Goal: Task Accomplishment & Management: Use online tool/utility

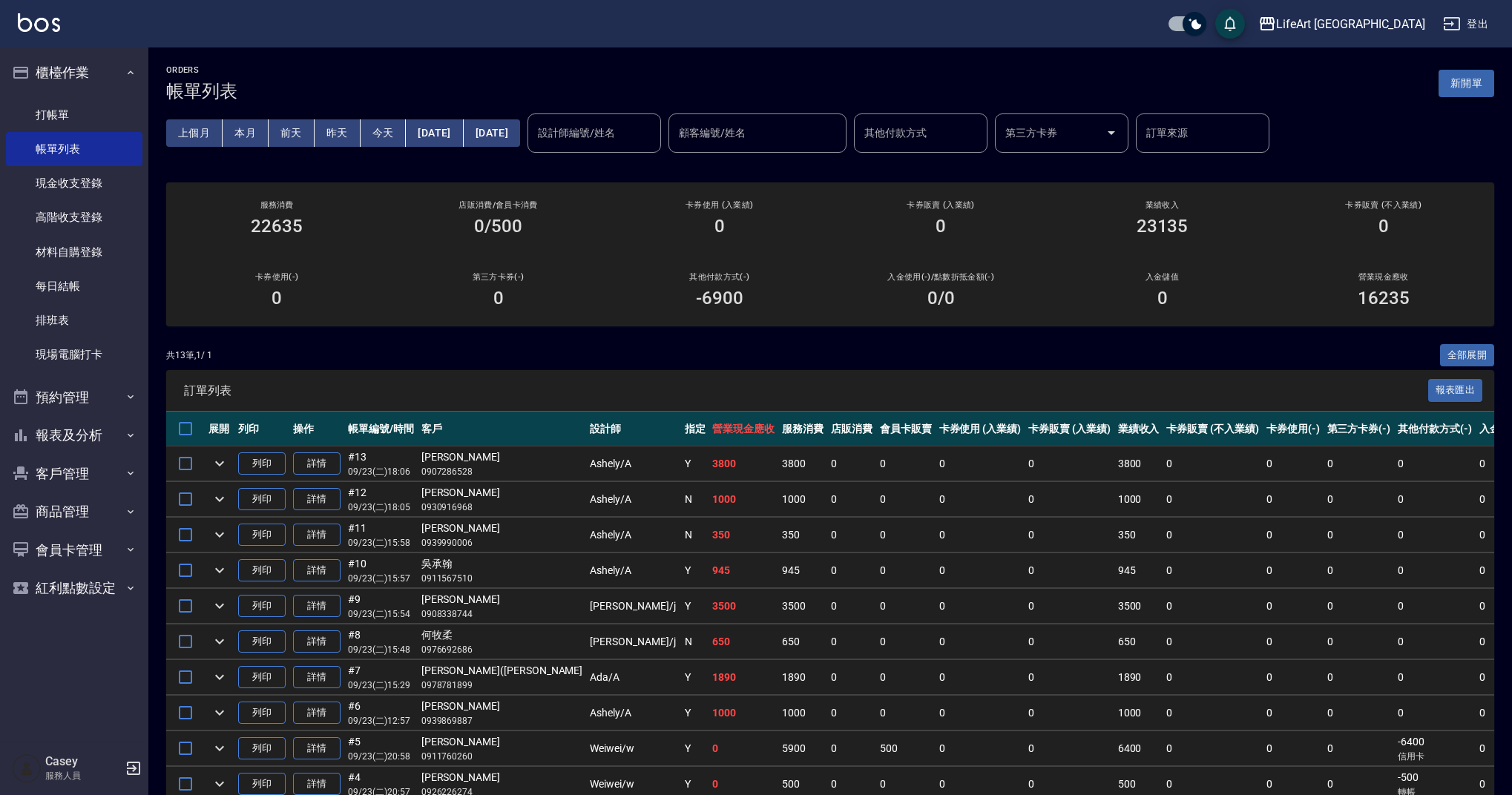
click at [1474, 85] on button "新開單" at bounding box center [1466, 84] width 56 height 27
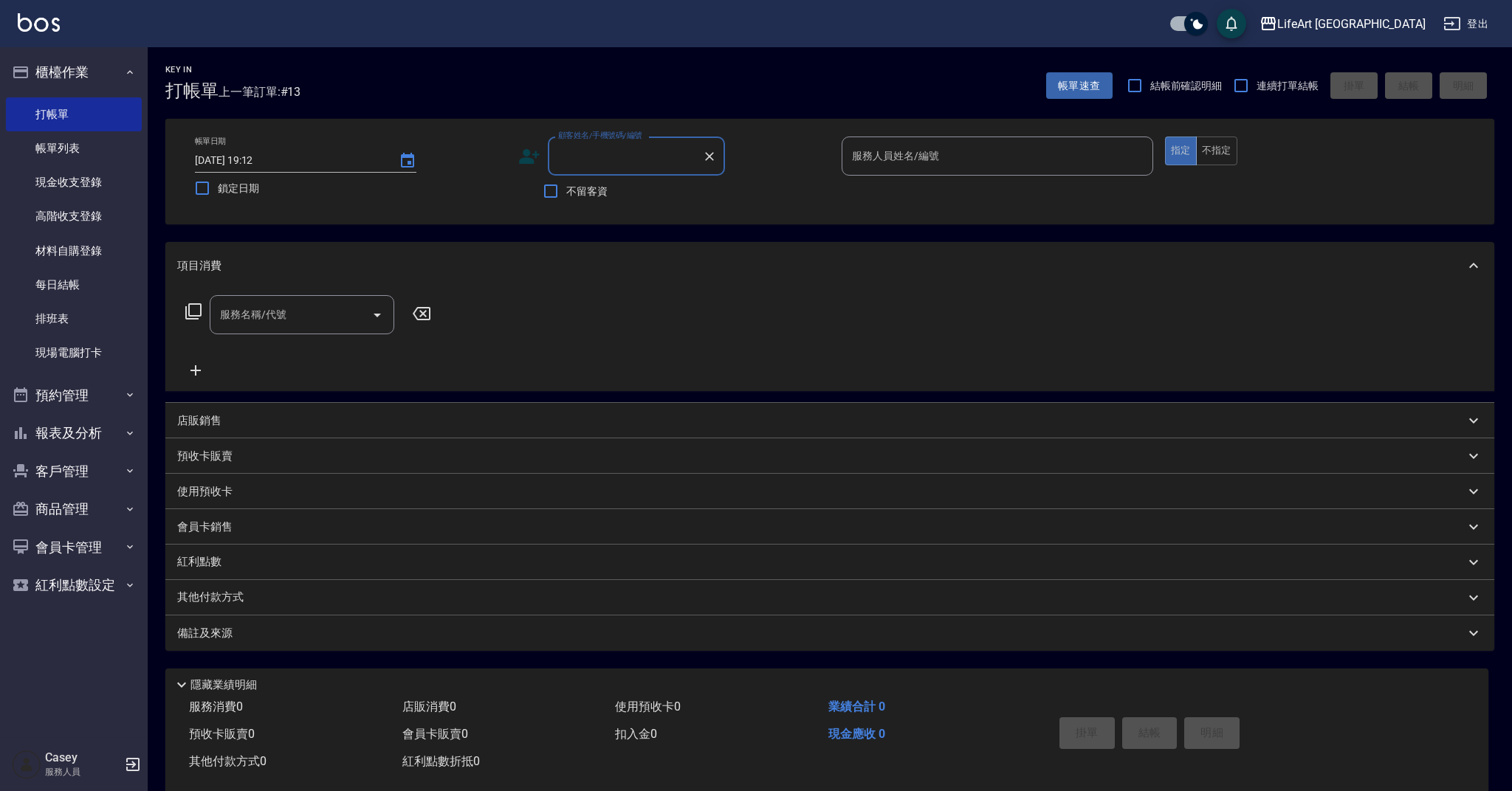
click at [581, 166] on input "顧客姓名/手機號碼/編號" at bounding box center [625, 156] width 142 height 26
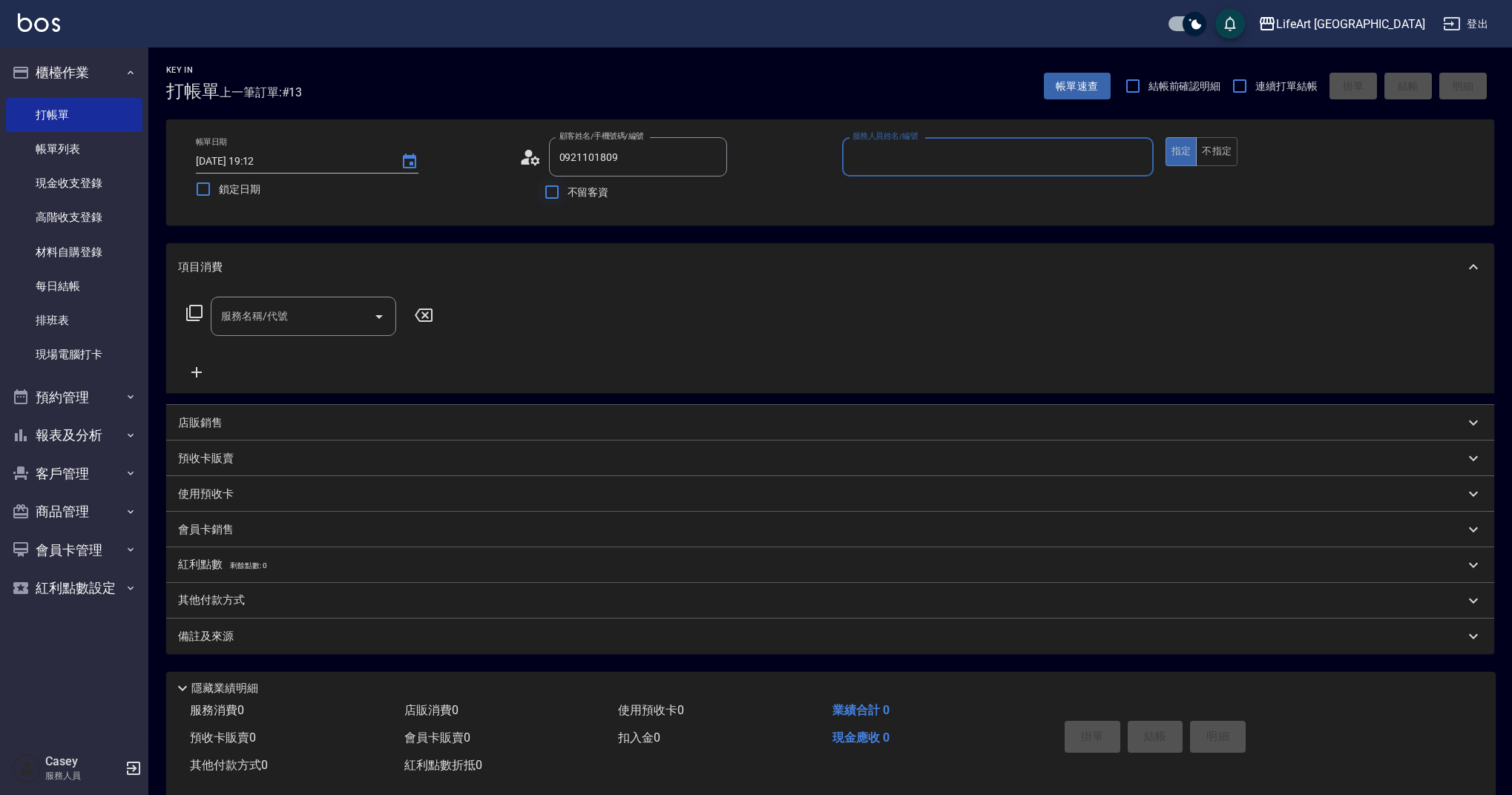
type input "[PERSON_NAME]/0921101809/null"
type input "Ashely-A"
click at [538, 157] on icon at bounding box center [531, 157] width 22 height 22
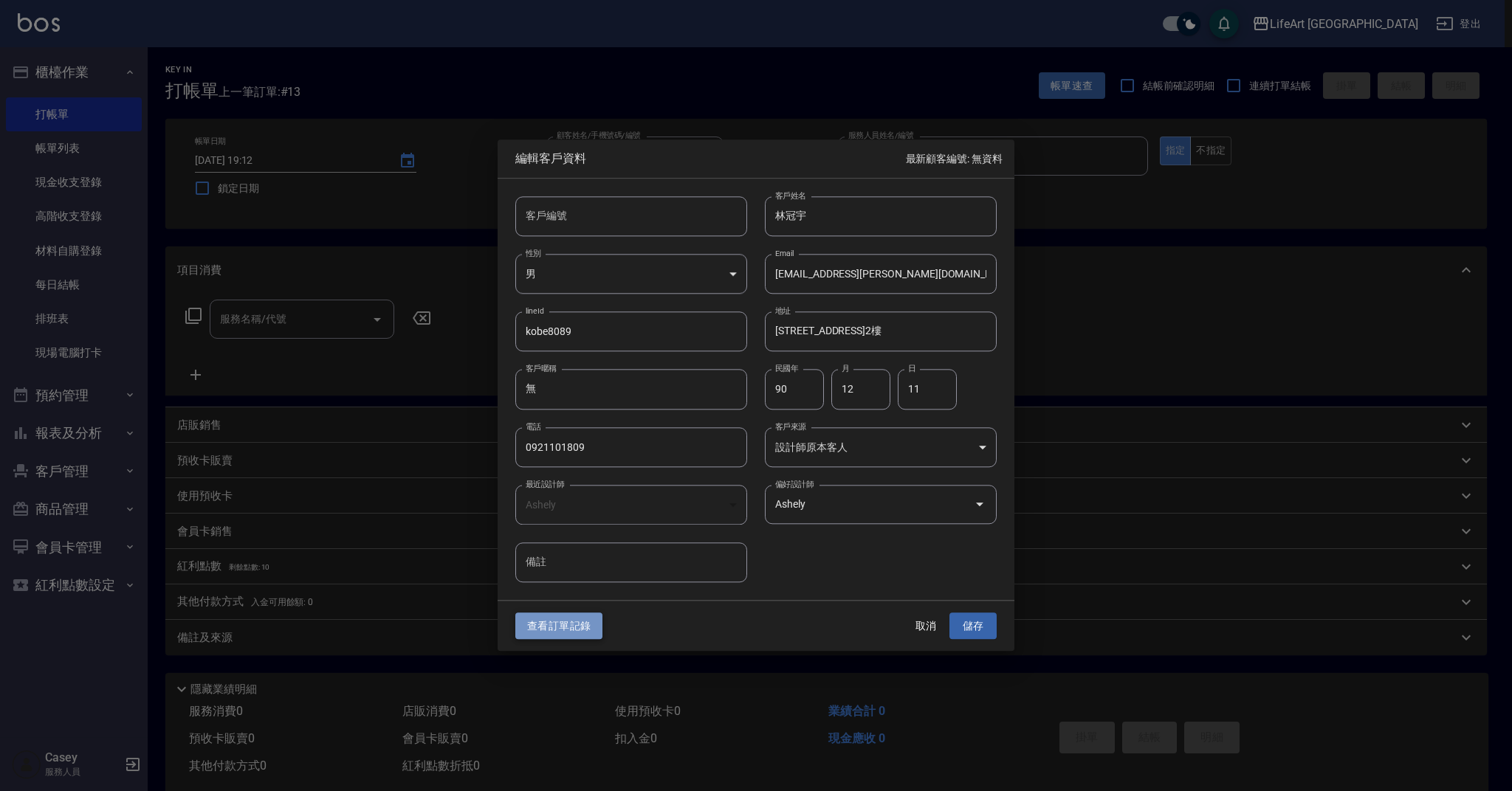
click at [533, 614] on button "查看訂單記錄" at bounding box center [559, 626] width 87 height 27
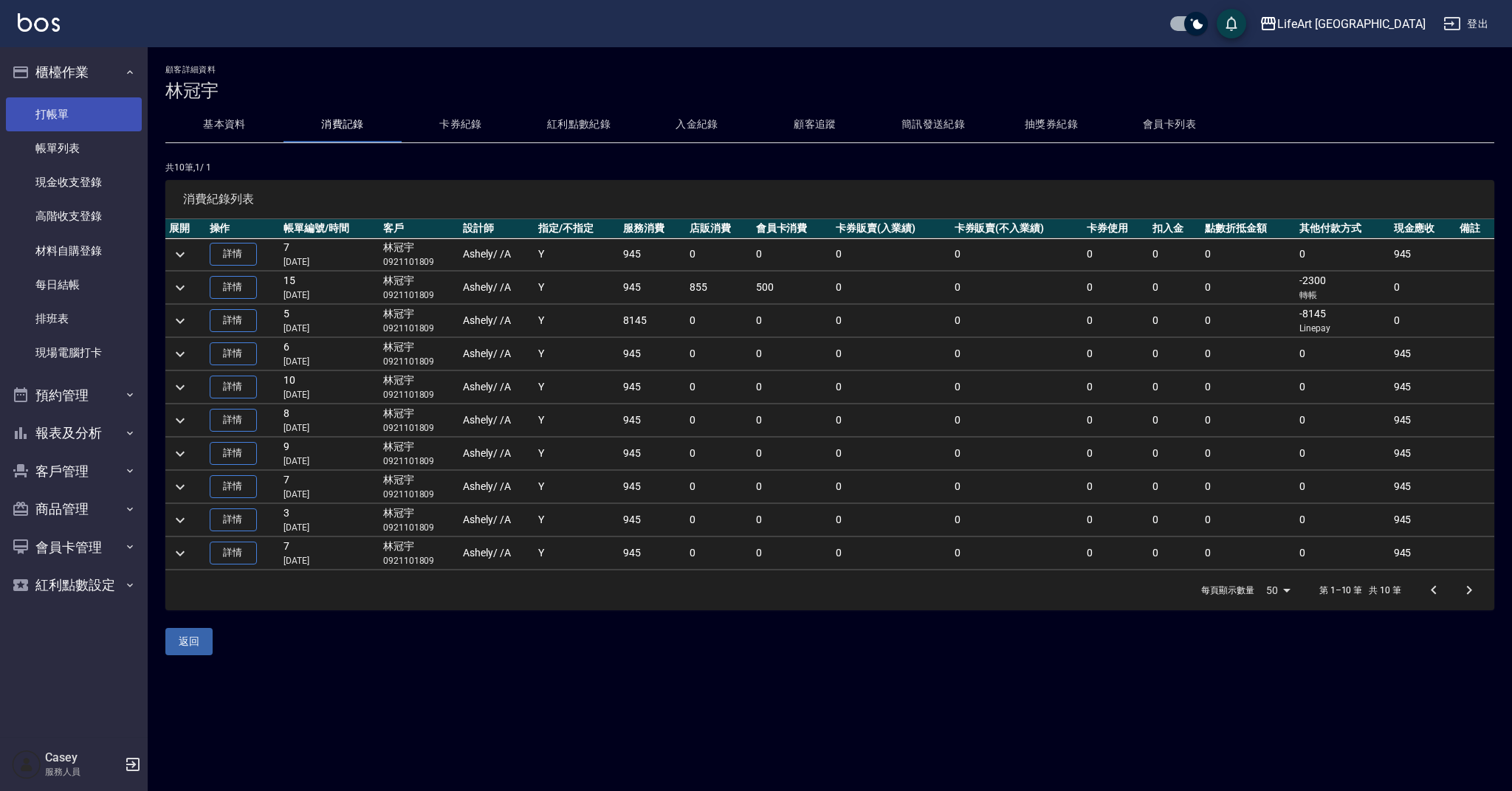
click at [90, 107] on link "打帳單" at bounding box center [74, 114] width 136 height 34
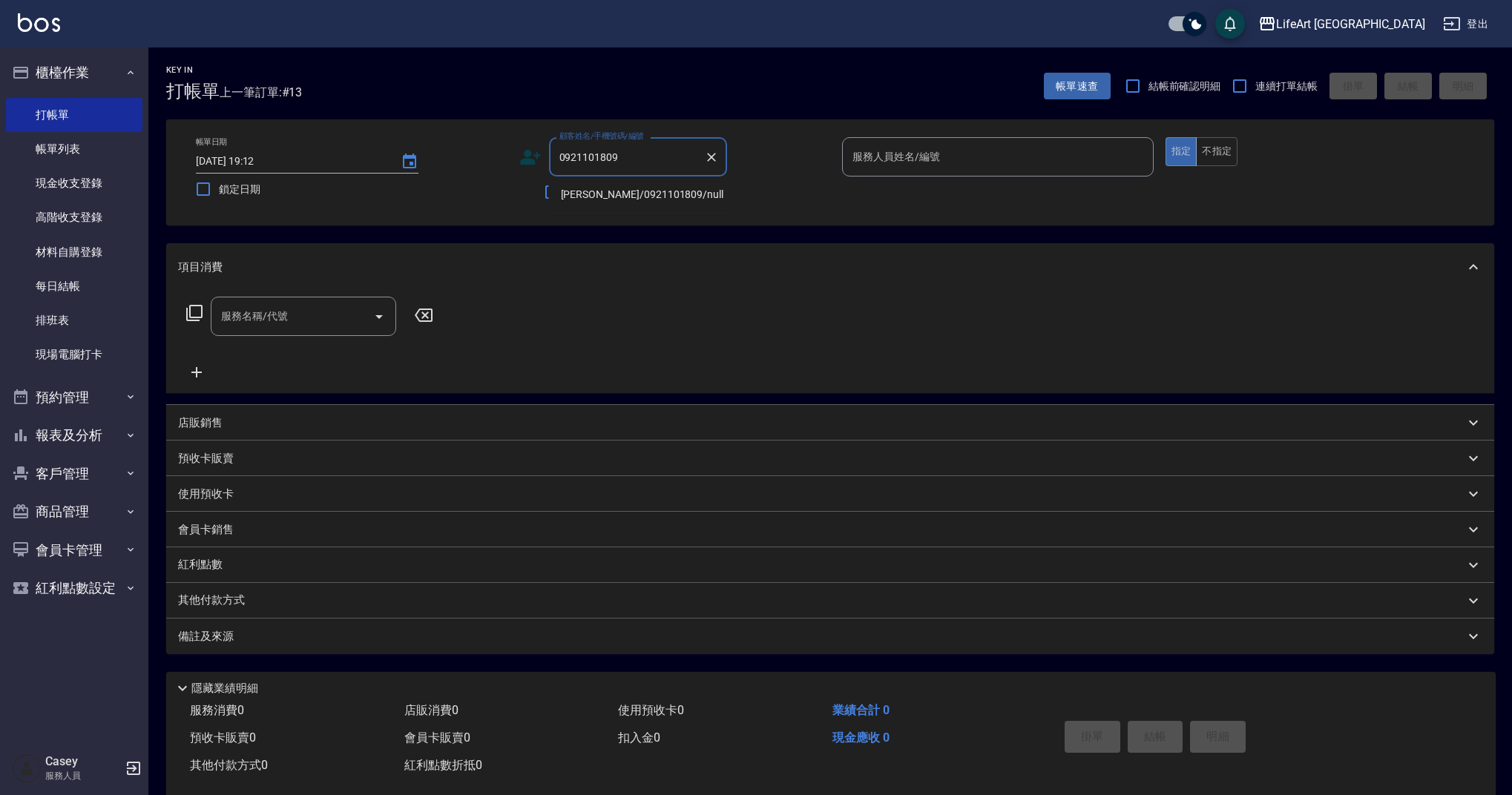
click at [668, 190] on li "[PERSON_NAME]/0921101809/null" at bounding box center [638, 194] width 178 height 25
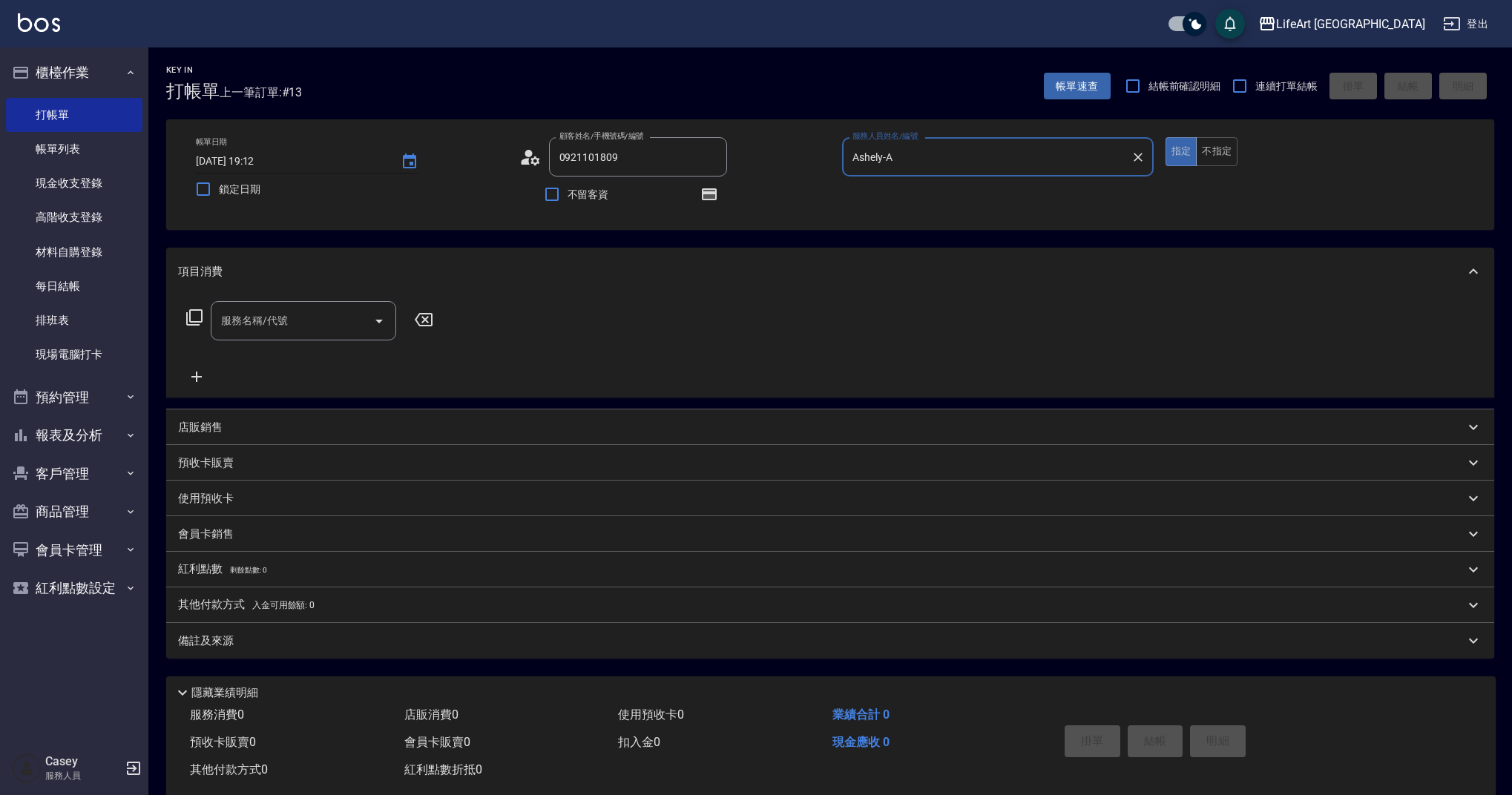
type input "[PERSON_NAME]/0921101809/null"
type input "Ashely-A"
click at [286, 161] on input "[DATE] 19:12" at bounding box center [291, 161] width 190 height 25
click at [404, 167] on icon "Choose date, selected date is 2025-09-23" at bounding box center [410, 161] width 14 height 15
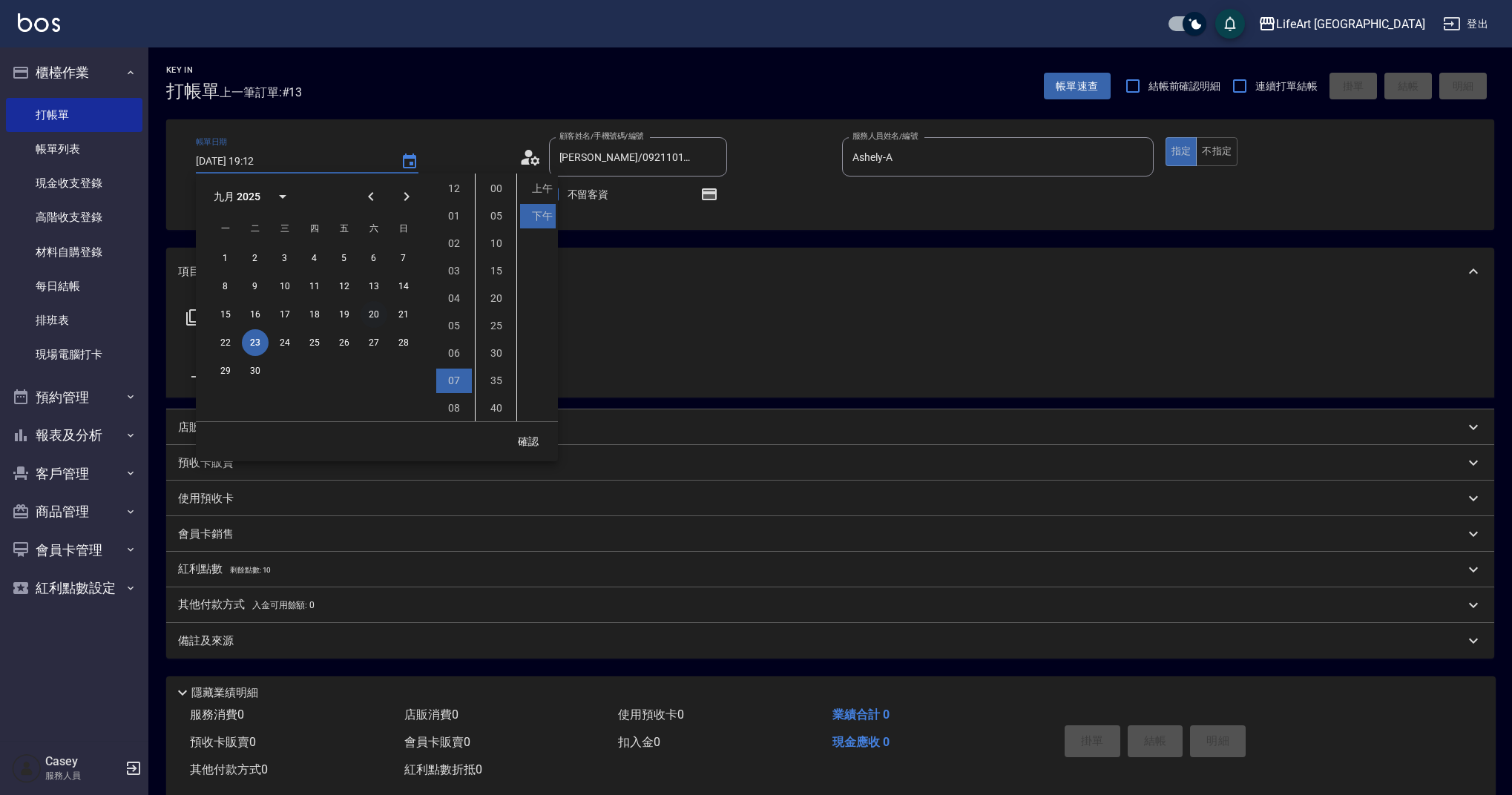
scroll to position [83, 0]
drag, startPoint x: 280, startPoint y: 345, endPoint x: 306, endPoint y: 347, distance: 26.1
click at [280, 345] on button "24" at bounding box center [285, 343] width 27 height 27
type input "[DATE] 19:12"
click at [521, 441] on button "確認" at bounding box center [528, 442] width 47 height 27
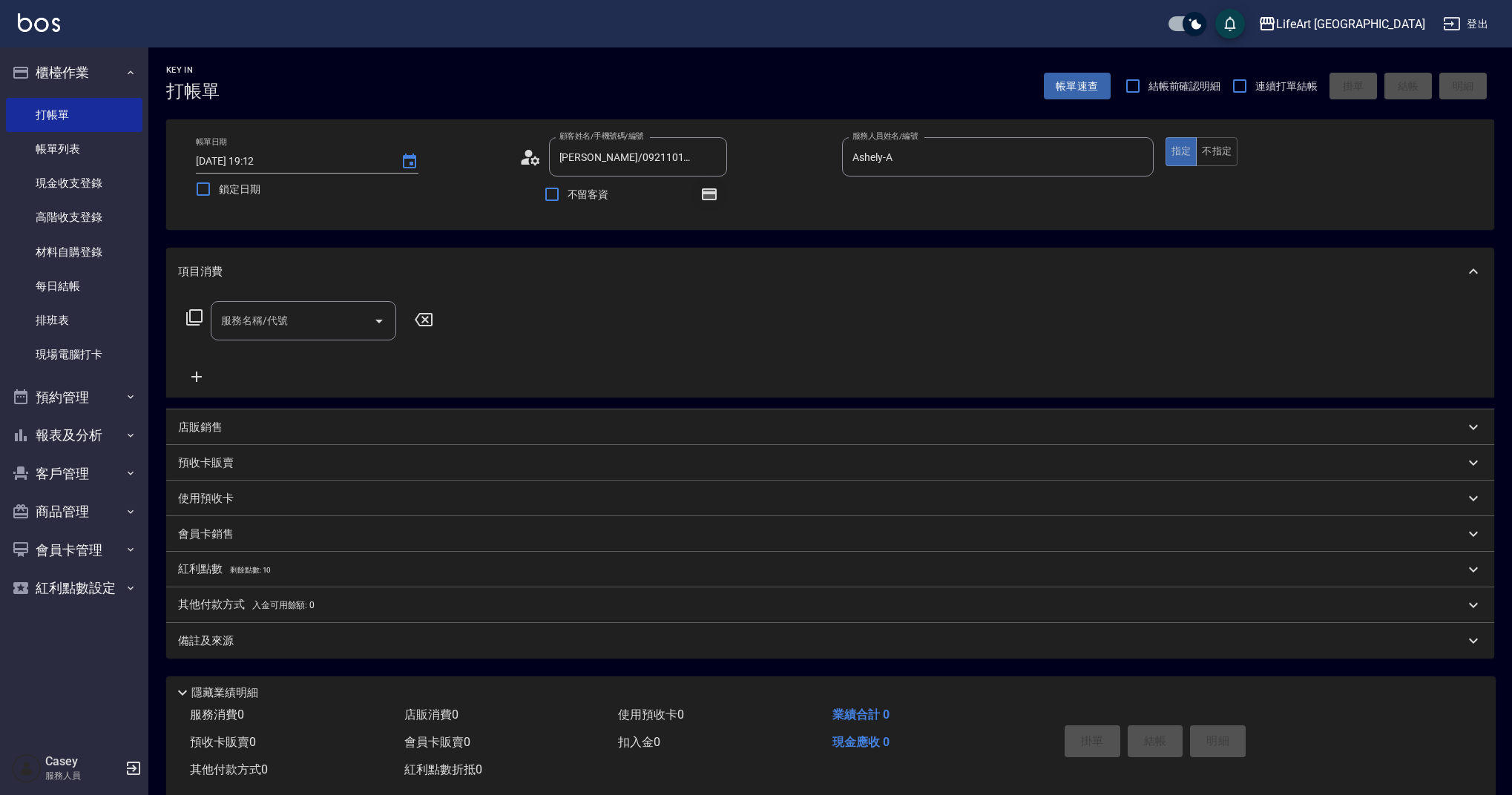
click at [715, 196] on icon "button" at bounding box center [710, 194] width 15 height 12
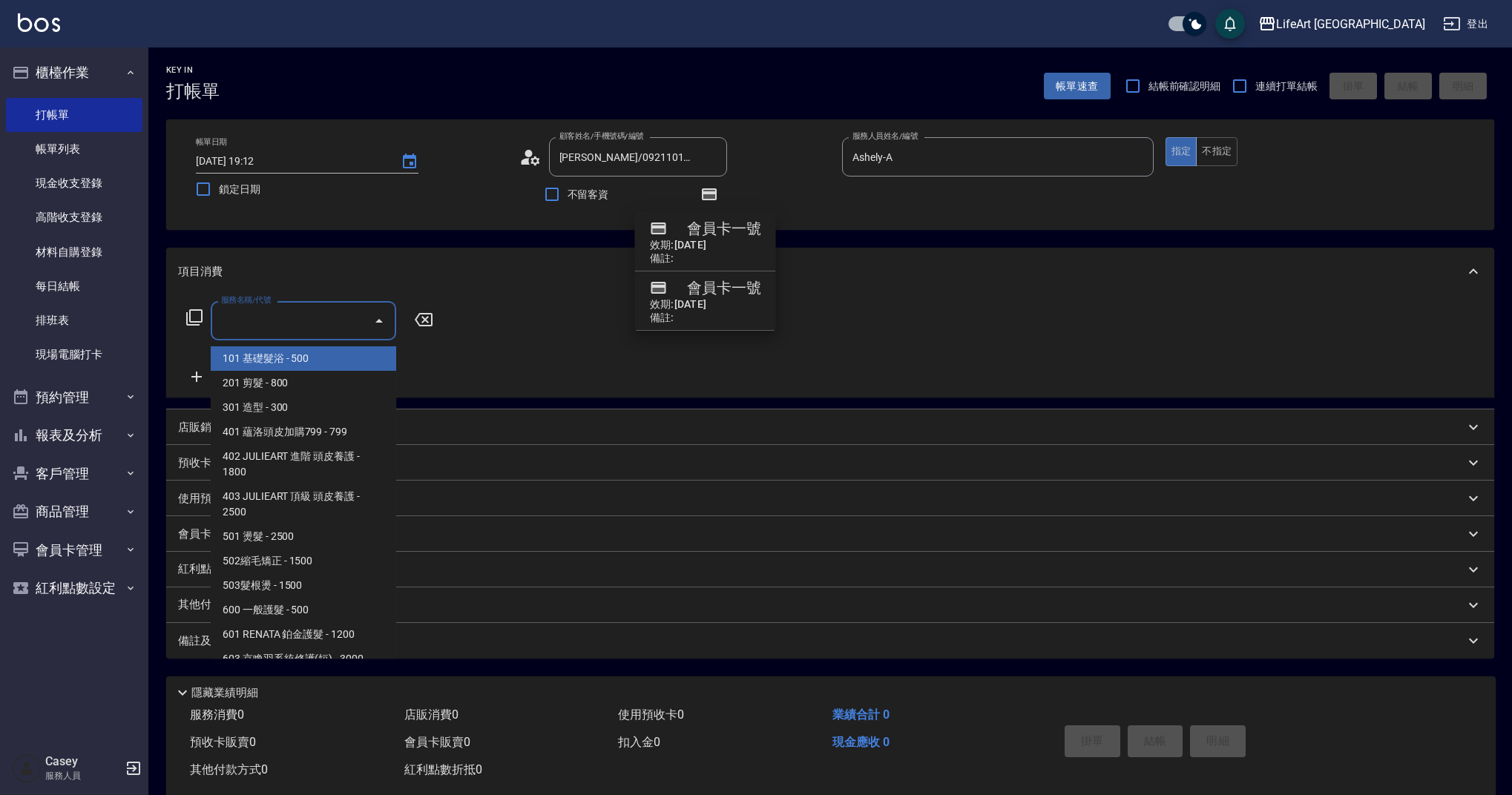
click at [330, 322] on input "服務名稱/代號" at bounding box center [292, 320] width 150 height 26
click at [310, 386] on span "201 剪髮 - 800" at bounding box center [303, 383] width 185 height 25
type input "201 剪髮(201)"
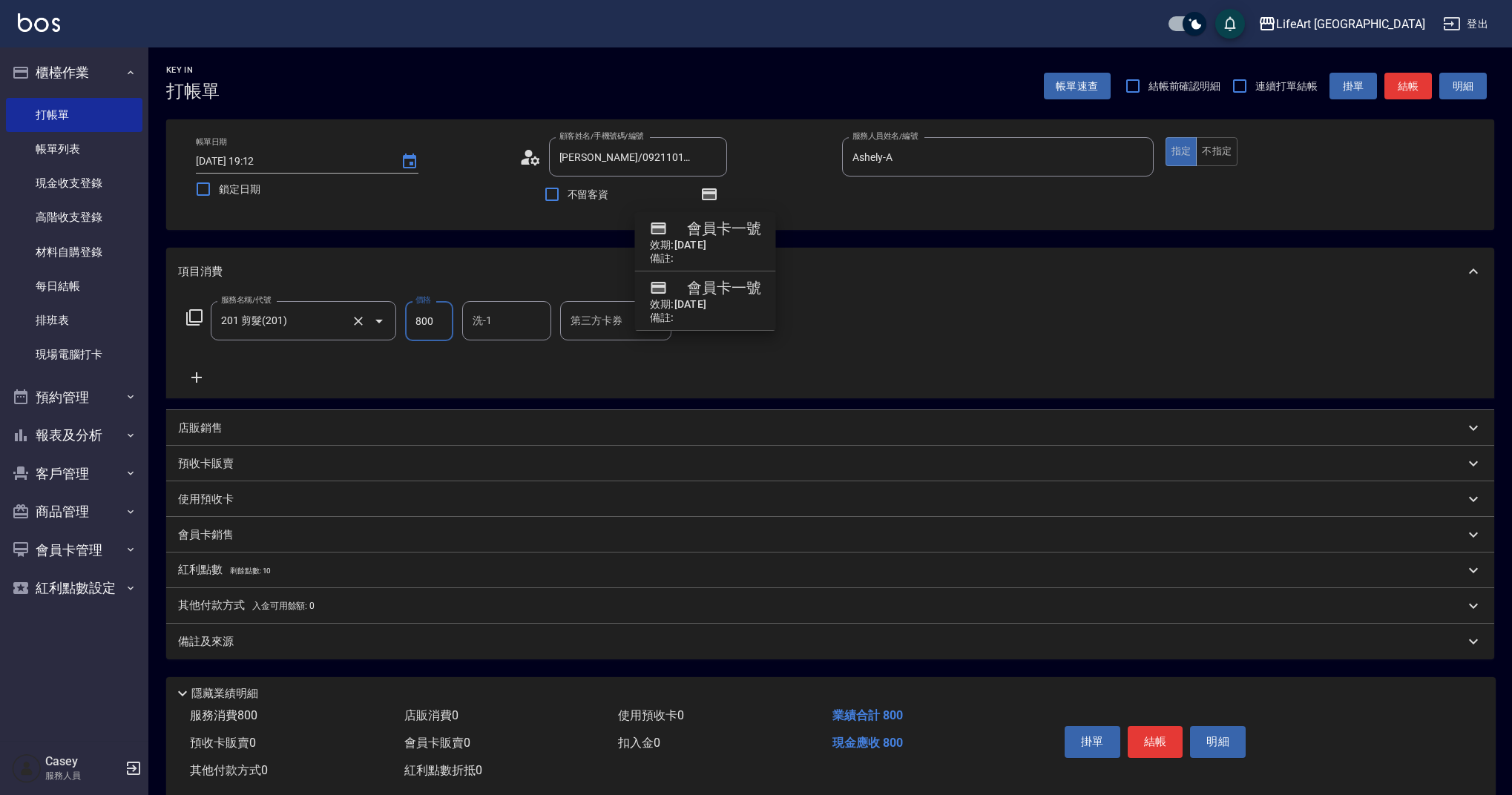
drag, startPoint x: 435, startPoint y: 319, endPoint x: 389, endPoint y: 322, distance: 46.1
click at [397, 322] on div "服務名稱/代號 201 剪髮(201) 服務名稱/代號 價格 800 價格 洗-1 洗-1 第三方卡券 第三方卡券" at bounding box center [448, 320] width 539 height 40
type input "945"
click at [321, 580] on div "紅利點數 剩餘點數: 10" at bounding box center [831, 570] width 1329 height 35
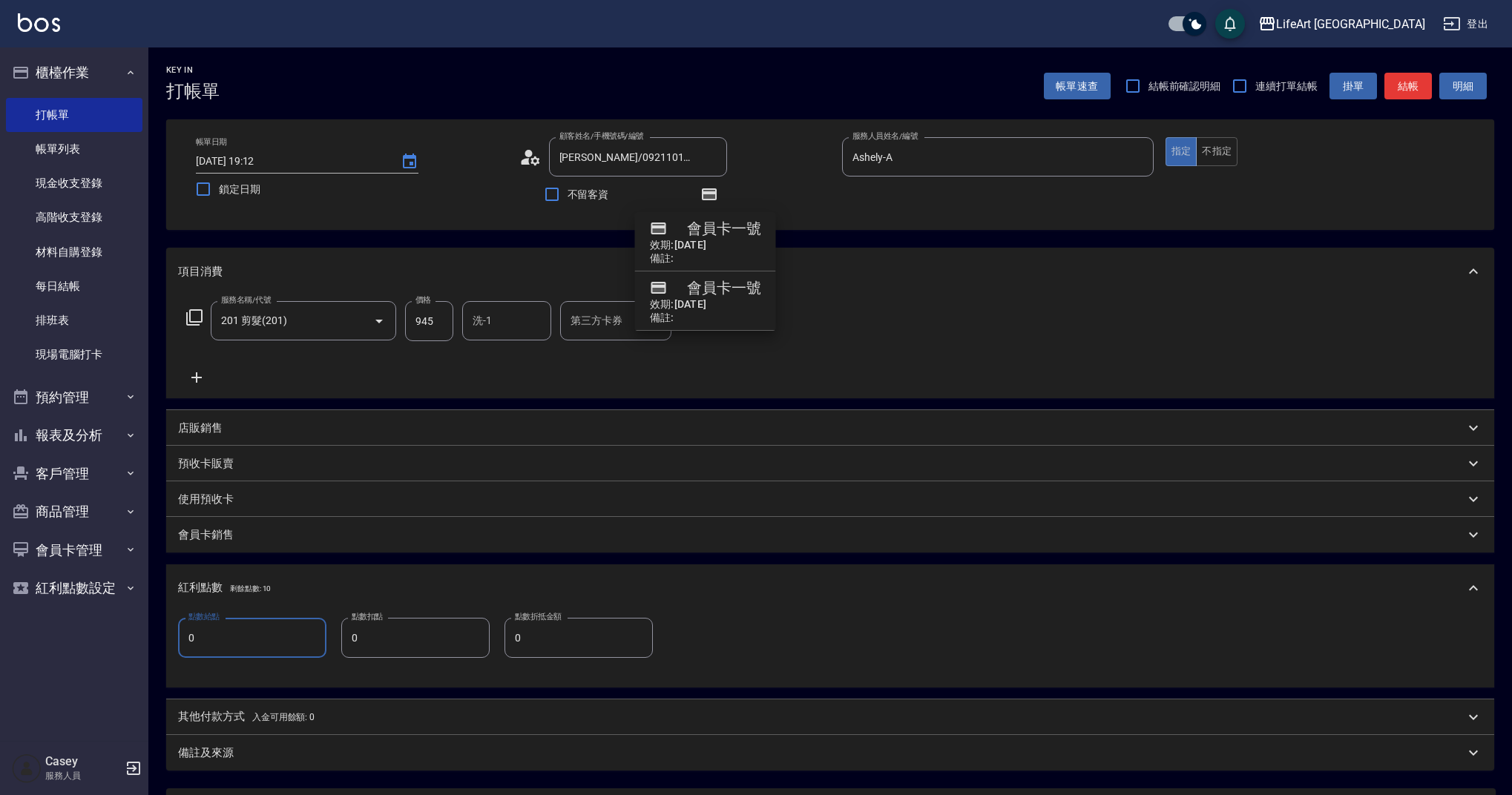
drag, startPoint x: 240, startPoint y: 637, endPoint x: 170, endPoint y: 637, distance: 70.0
click at [170, 637] on div "點數給點 0 點數給點 點數扣點 0 點數扣點 點數折抵金額 0 點數折抵金額" at bounding box center [831, 650] width 1329 height 76
type input "1"
click at [259, 768] on div "備註及來源" at bounding box center [831, 753] width 1329 height 35
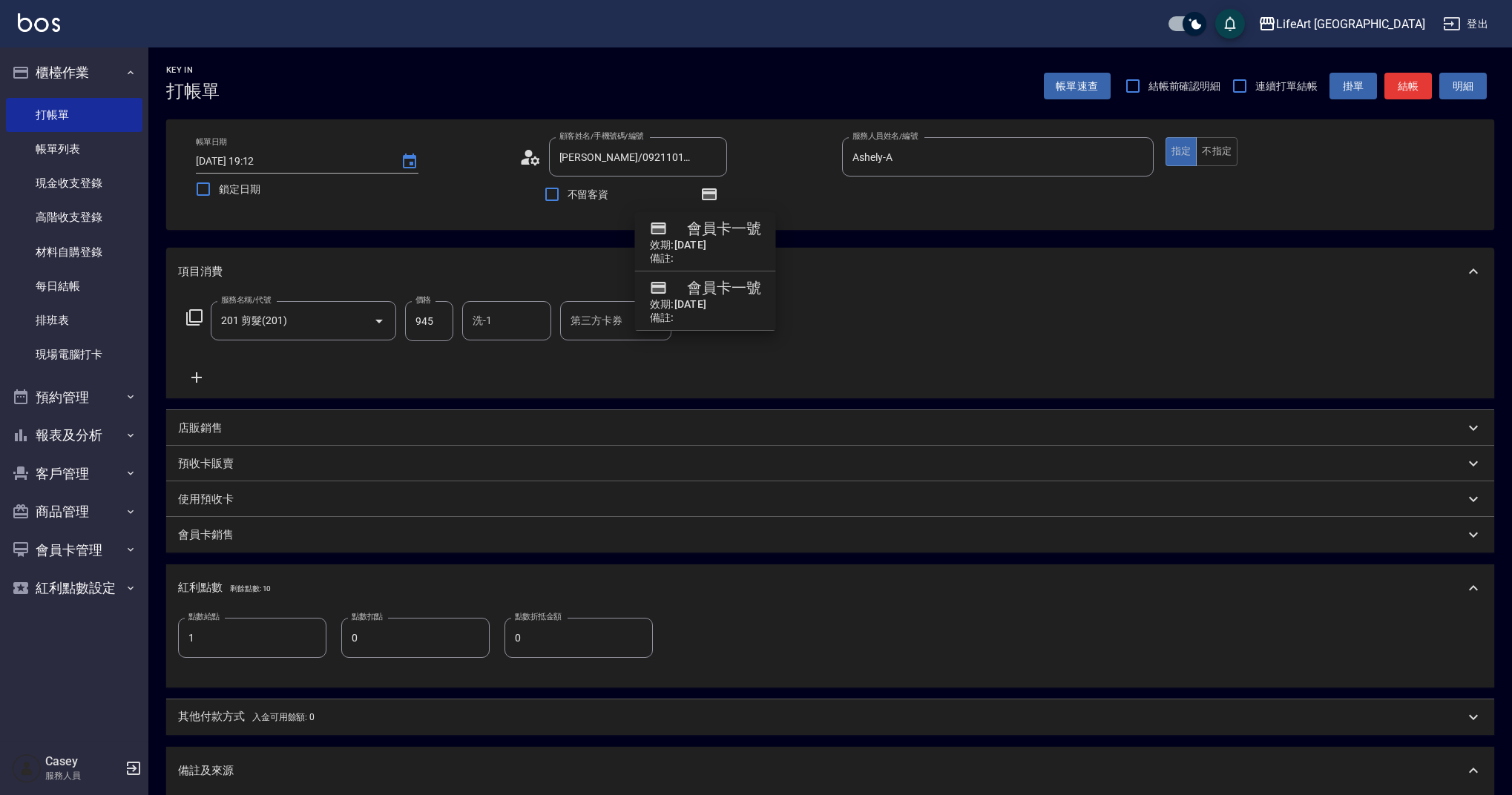
scroll to position [242, 0]
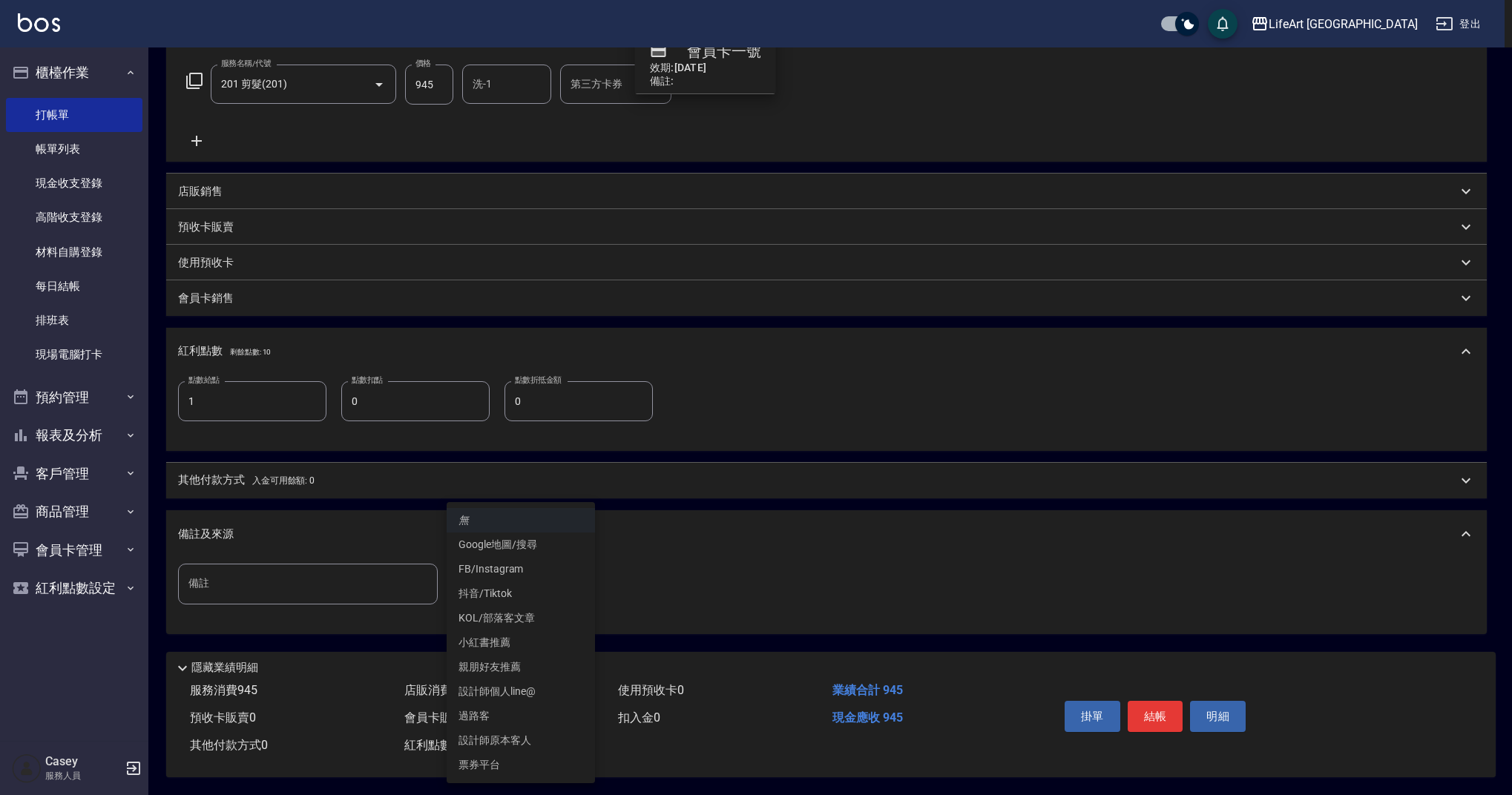
click at [550, 560] on body "LifeArt 蘆洲 登出 櫃檯作業 打帳單 帳單列表 現金收支登錄 高階收支登錄 材料自購登錄 每日結帳 排班表 現場電腦打卡 預約管理 預約管理 單日預約…" at bounding box center [756, 279] width 1512 height 1032
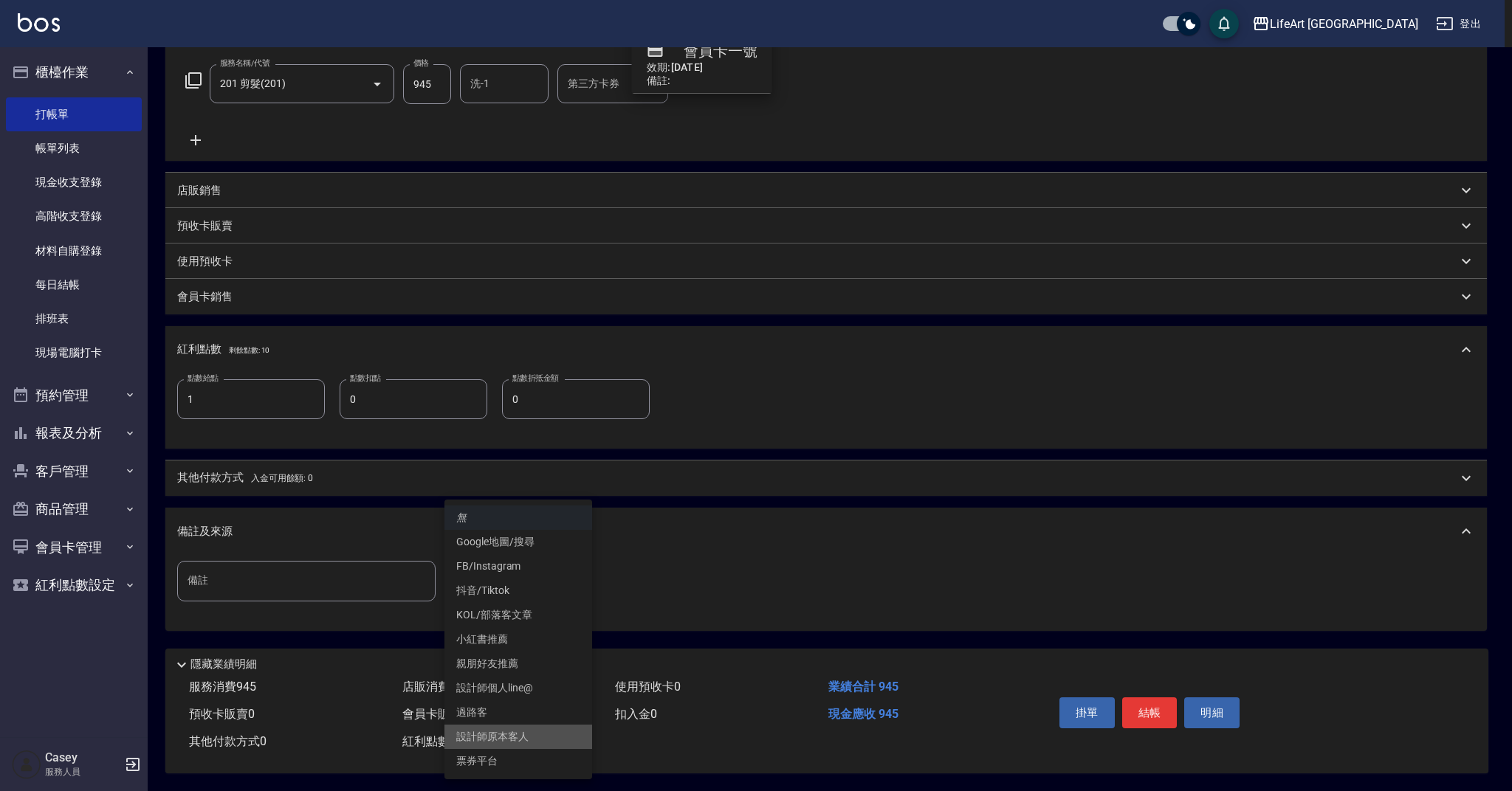
click at [527, 736] on li "設計師原本客人" at bounding box center [519, 736] width 148 height 24
type input "設計師原本客人"
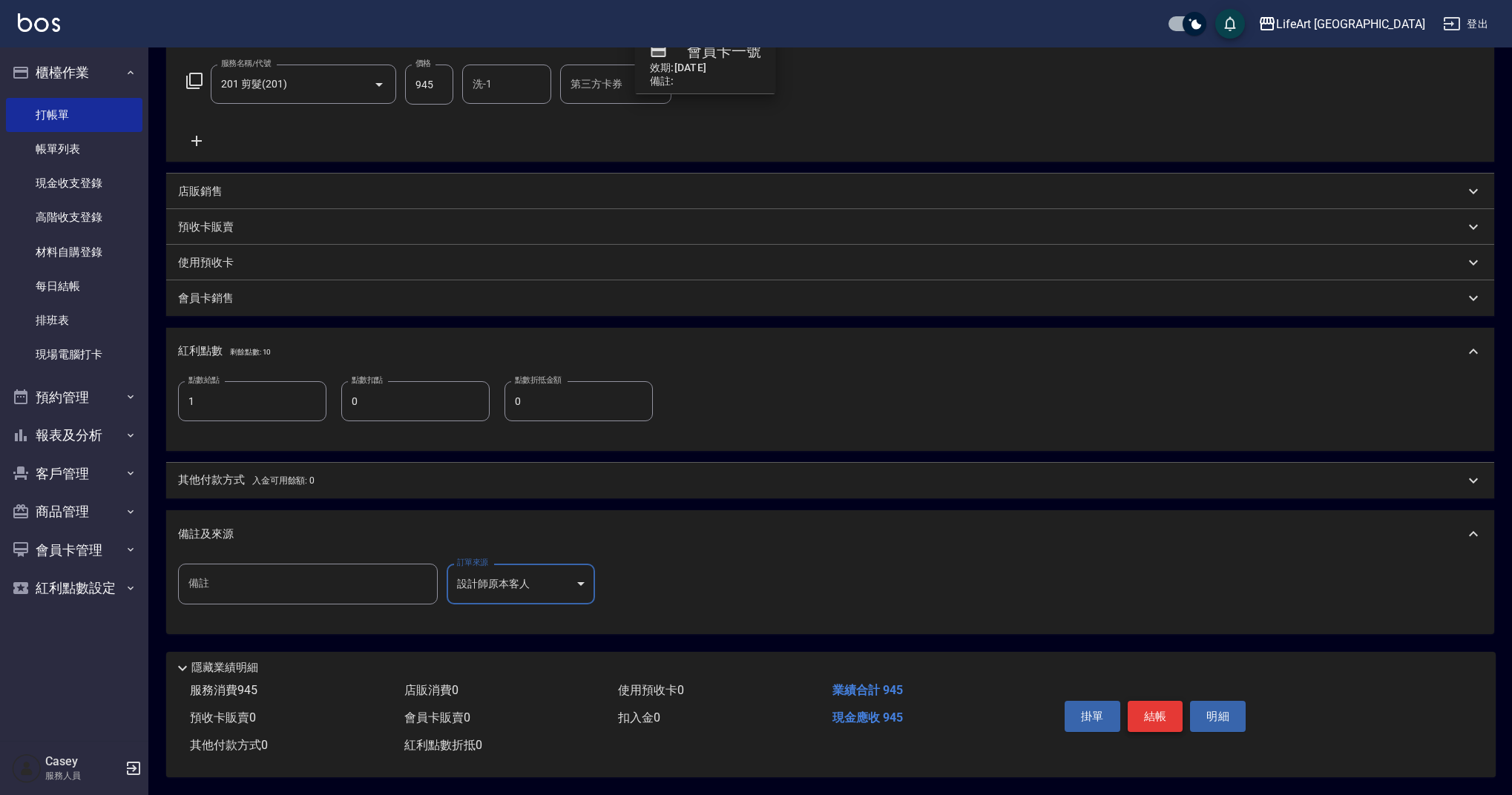
click at [1153, 720] on button "結帳" at bounding box center [1155, 716] width 56 height 31
